Goal: Book appointment/travel/reservation

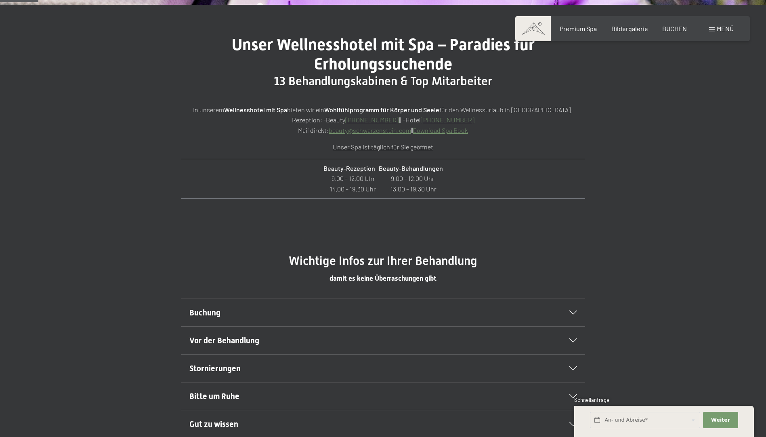
scroll to position [363, 0]
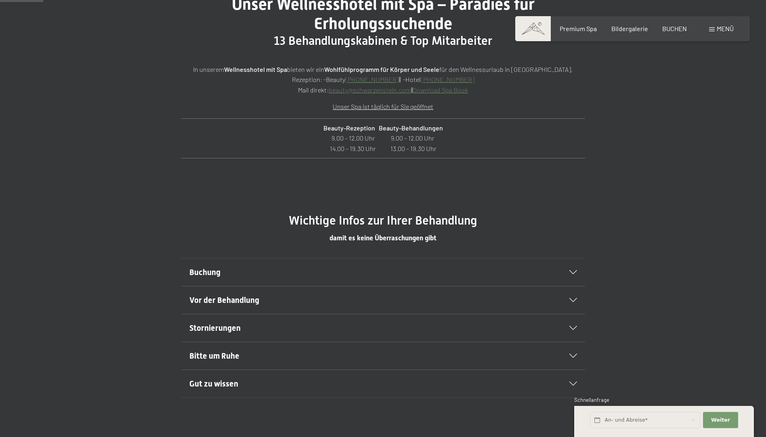
click at [571, 272] on icon at bounding box center [573, 272] width 8 height 4
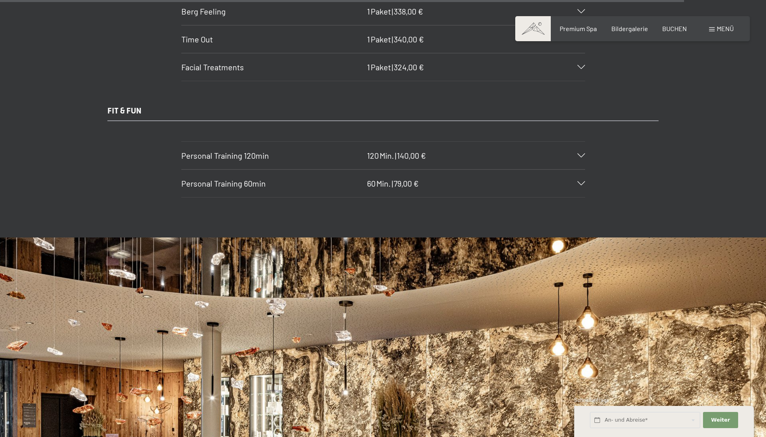
scroll to position [5852, 0]
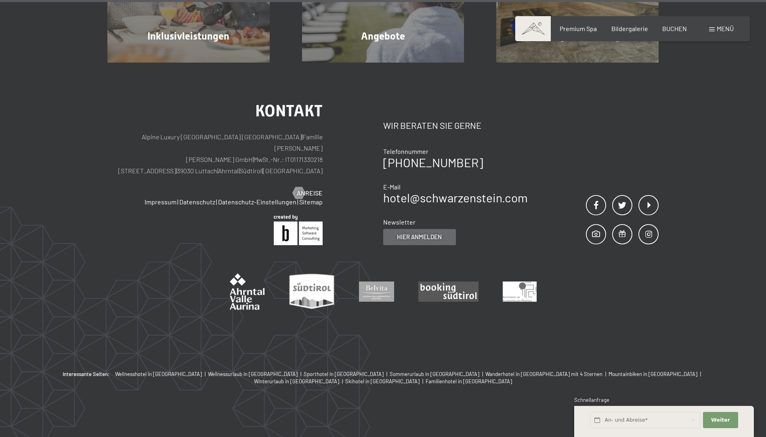
scroll to position [763, 0]
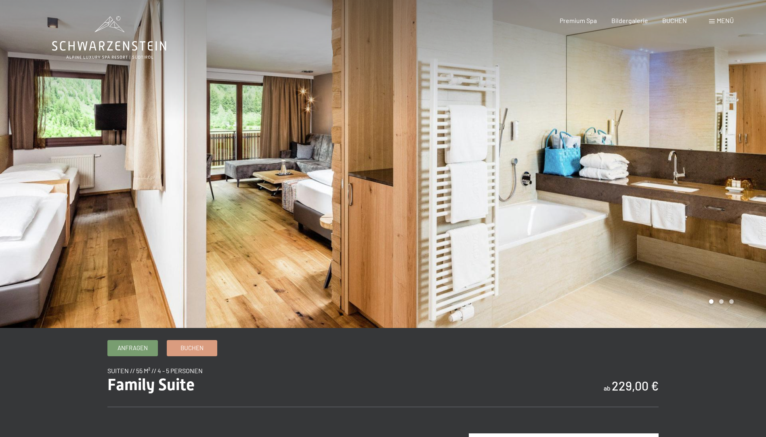
click at [713, 21] on span at bounding box center [712, 21] width 6 height 4
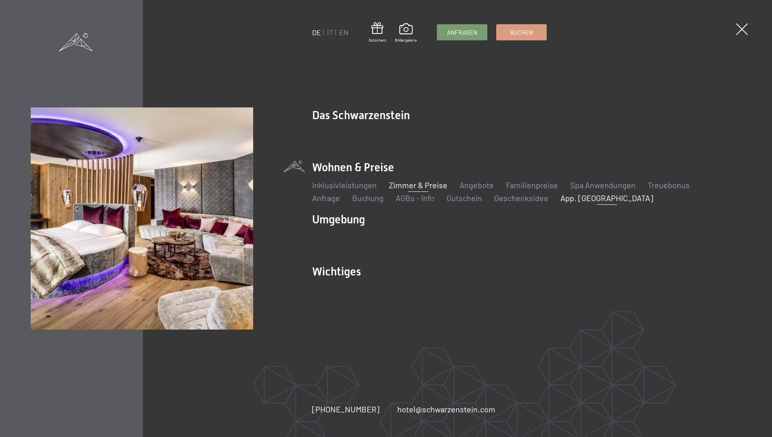
click at [560, 197] on link "App. [GEOGRAPHIC_DATA]" at bounding box center [606, 198] width 93 height 10
